Goal: Task Accomplishment & Management: Use online tool/utility

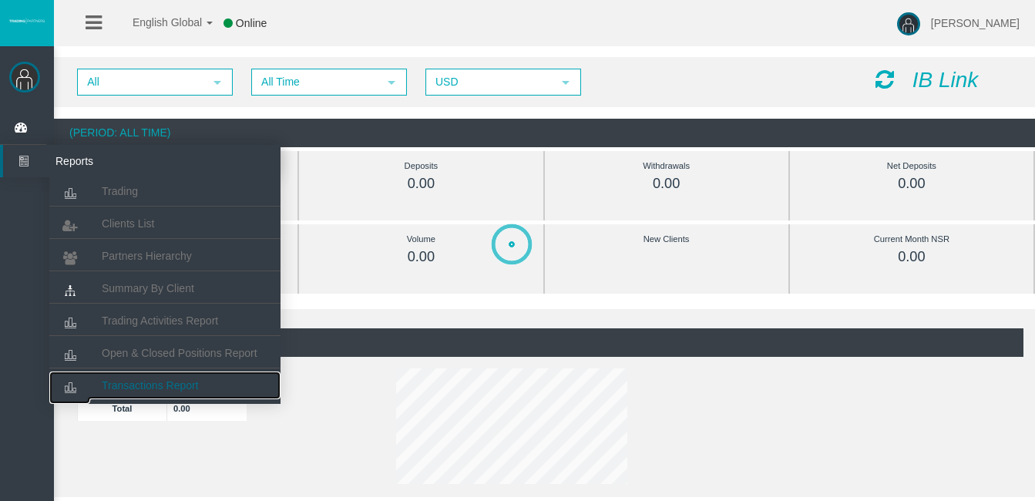
click at [160, 381] on span "Transactions Report" at bounding box center [150, 385] width 97 height 12
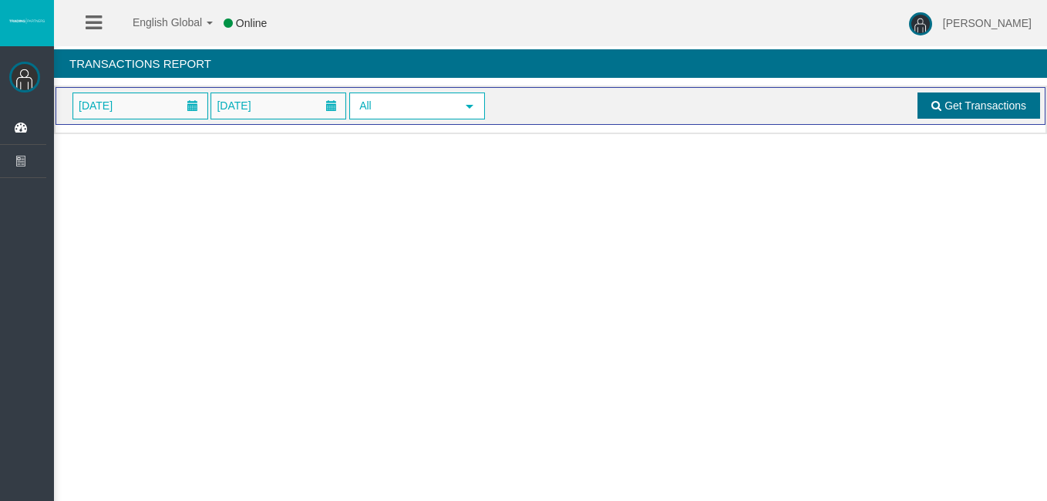
click at [987, 104] on span "Get Transactions" at bounding box center [985, 105] width 82 height 12
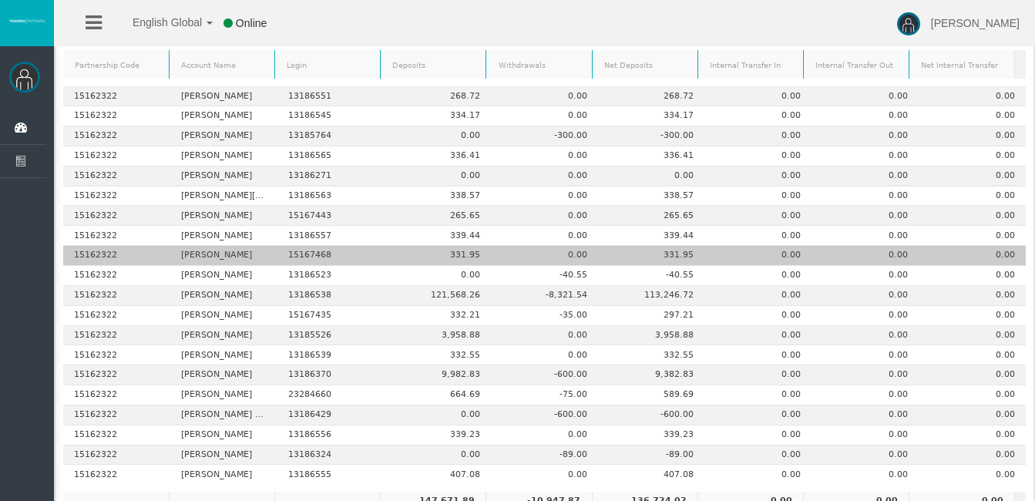
scroll to position [243, 0]
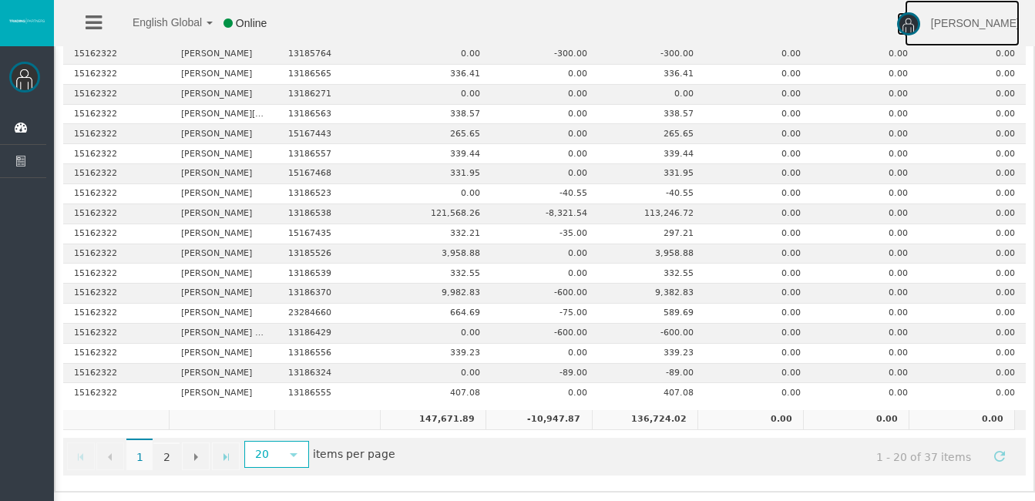
click at [940, 22] on link "[PERSON_NAME]" at bounding box center [962, 23] width 115 height 46
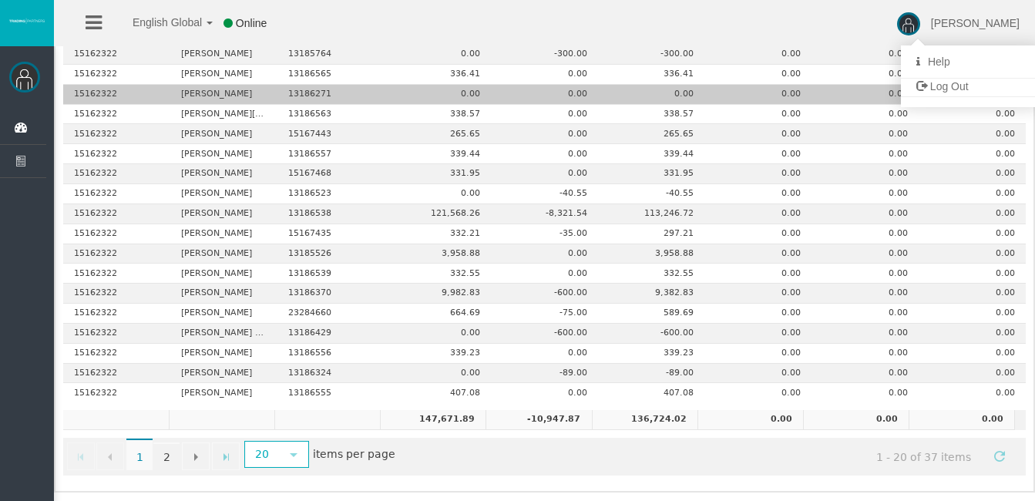
click at [963, 89] on span "Log Out" at bounding box center [949, 86] width 39 height 12
